Goal: Transaction & Acquisition: Purchase product/service

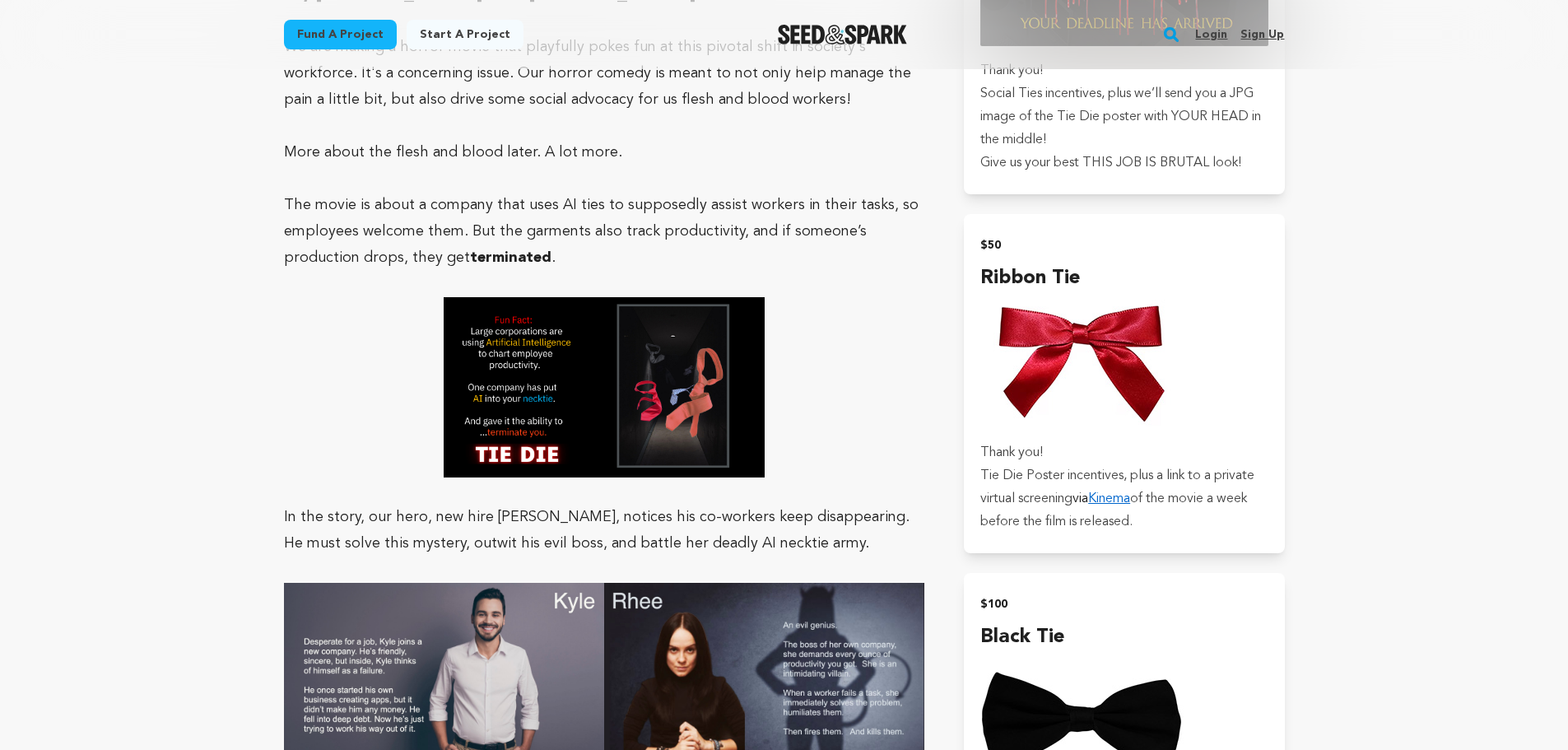
scroll to position [1904, 0]
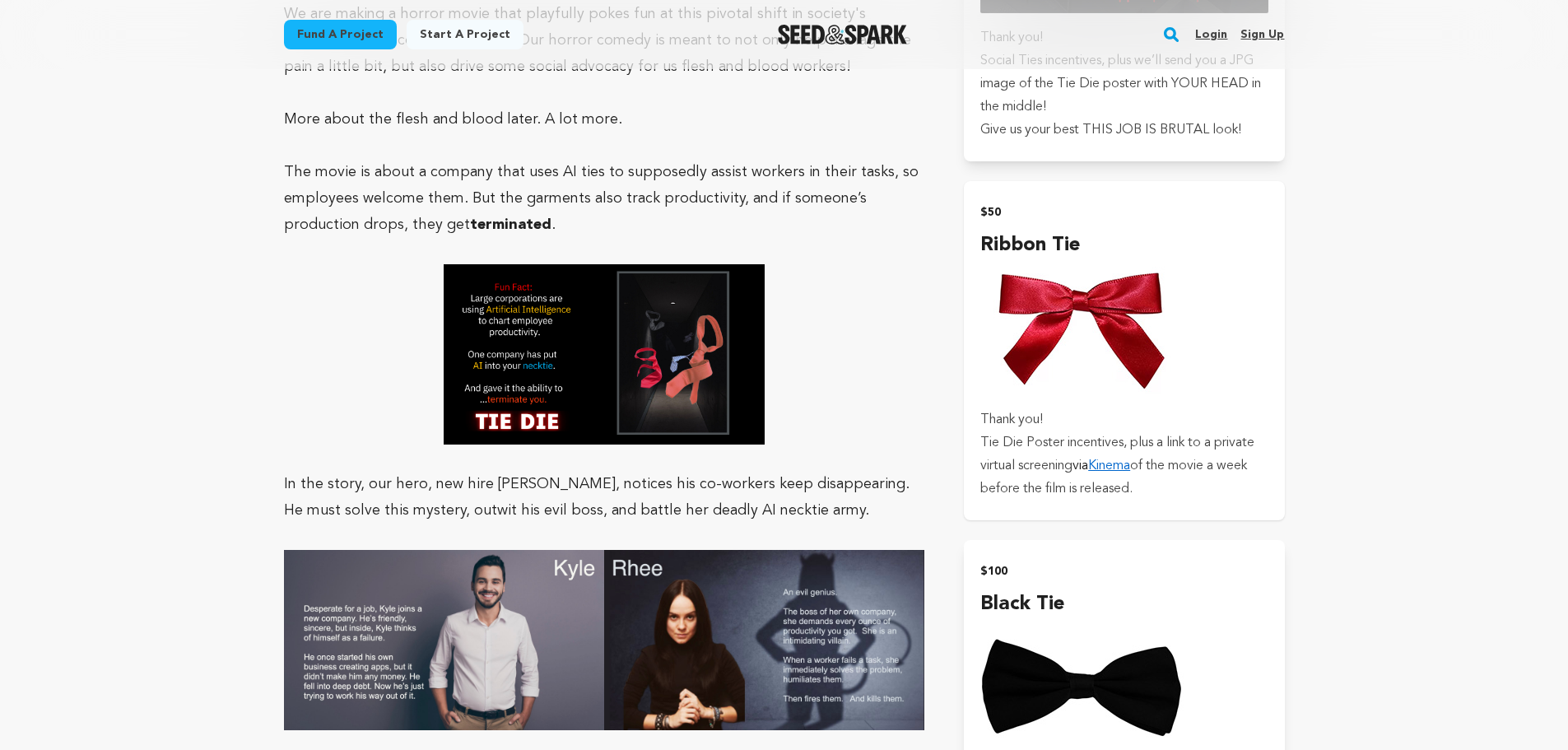
click at [1135, 327] on img "submit" at bounding box center [1081, 327] width 203 height 135
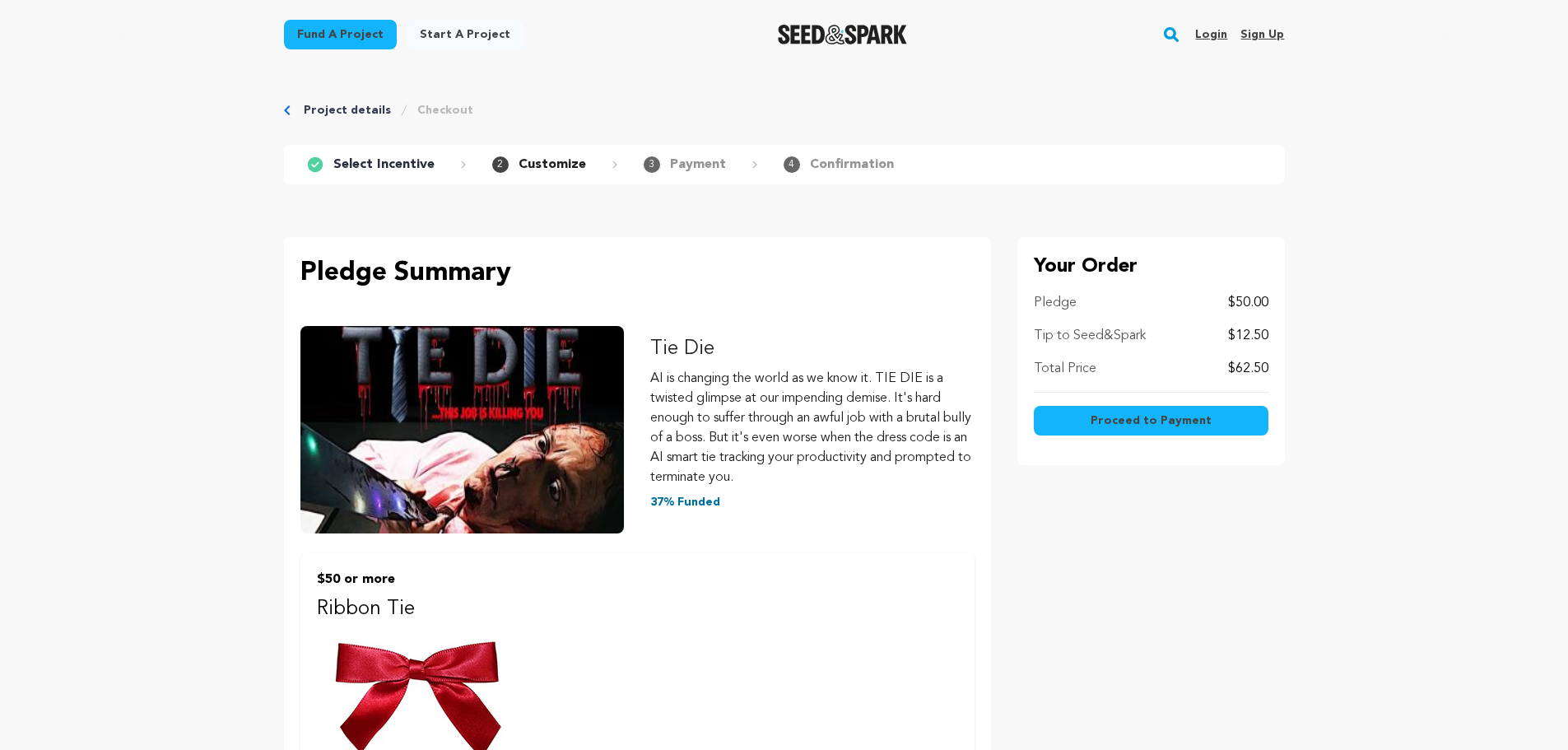
click at [1146, 431] on button "Proceed to Payment" at bounding box center [1150, 420] width 234 height 29
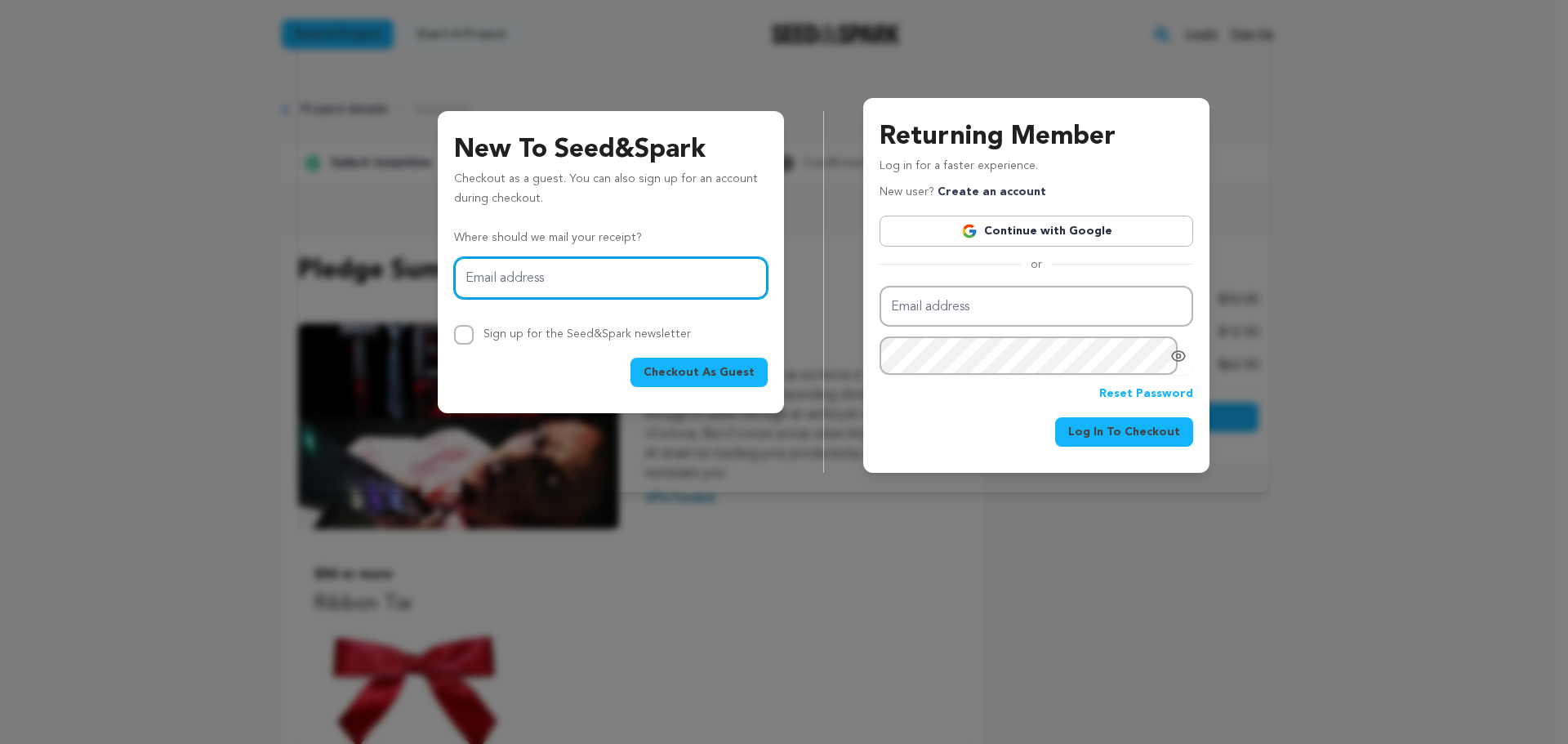
click at [626, 292] on input "Email address" at bounding box center [611, 277] width 314 height 42
type input "ericclark12189@yahoo.com"
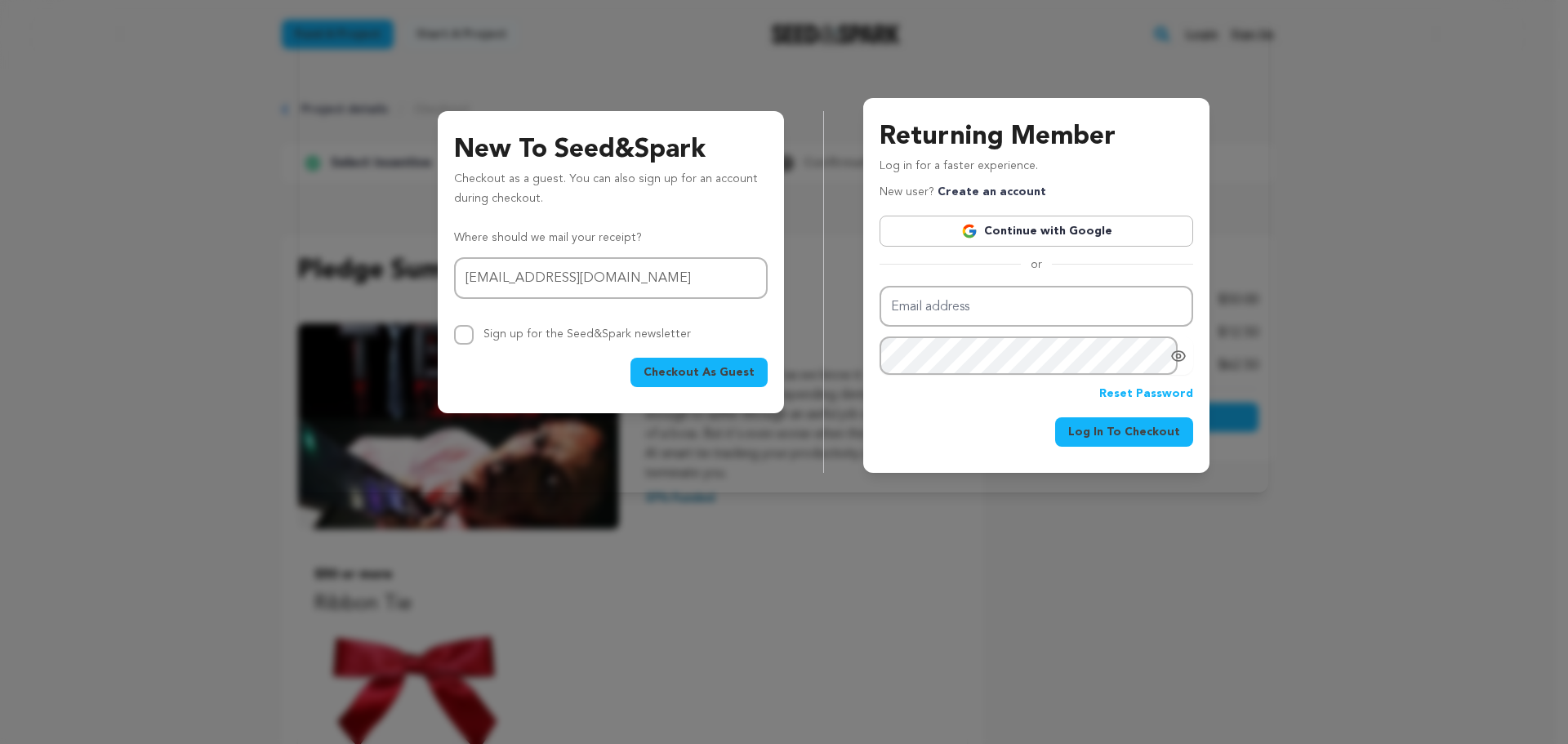
click at [671, 362] on button "Checkout As Guest" at bounding box center [699, 372] width 137 height 29
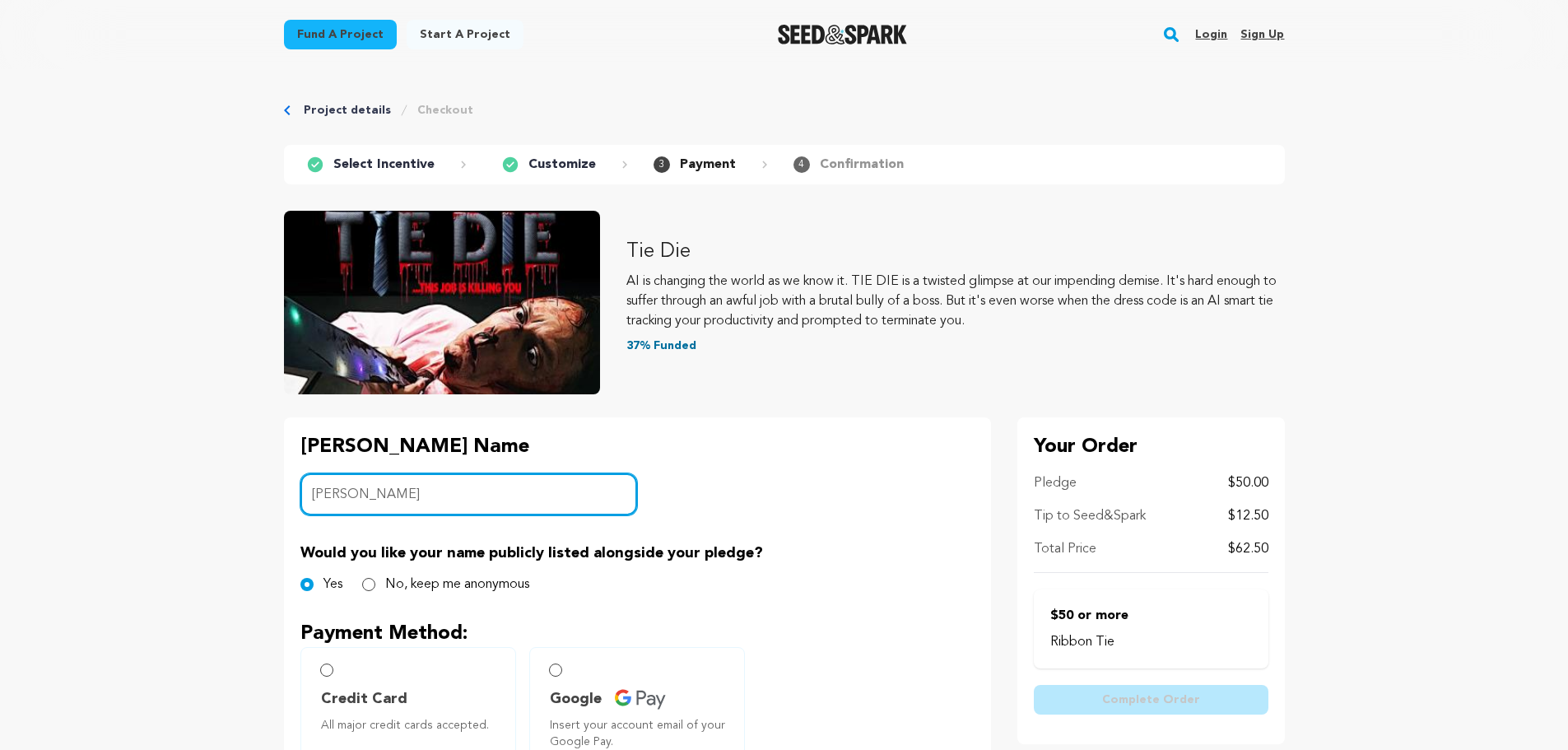
type input "Eric Clark"
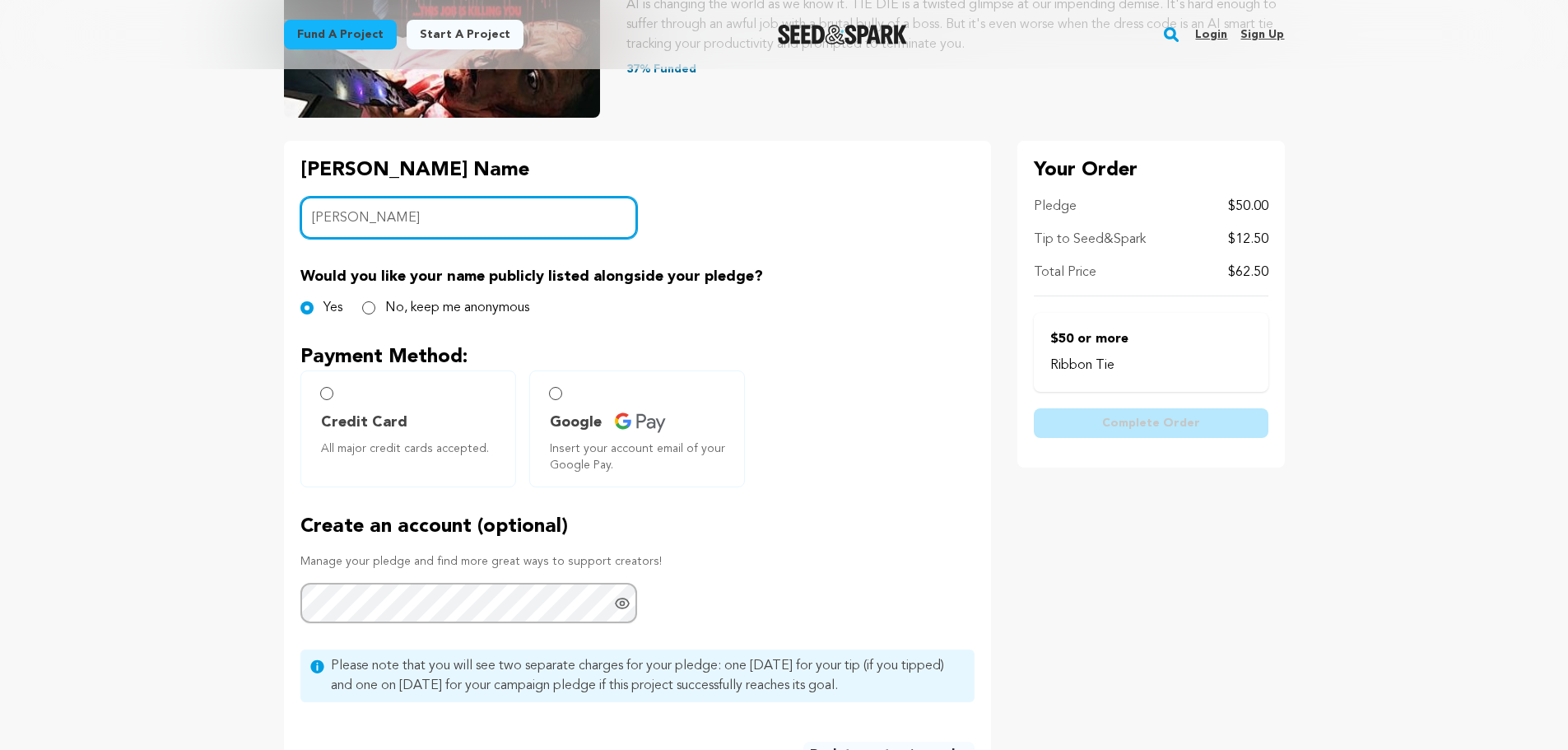
scroll to position [279, 0]
